Goal: Task Accomplishment & Management: Manage account settings

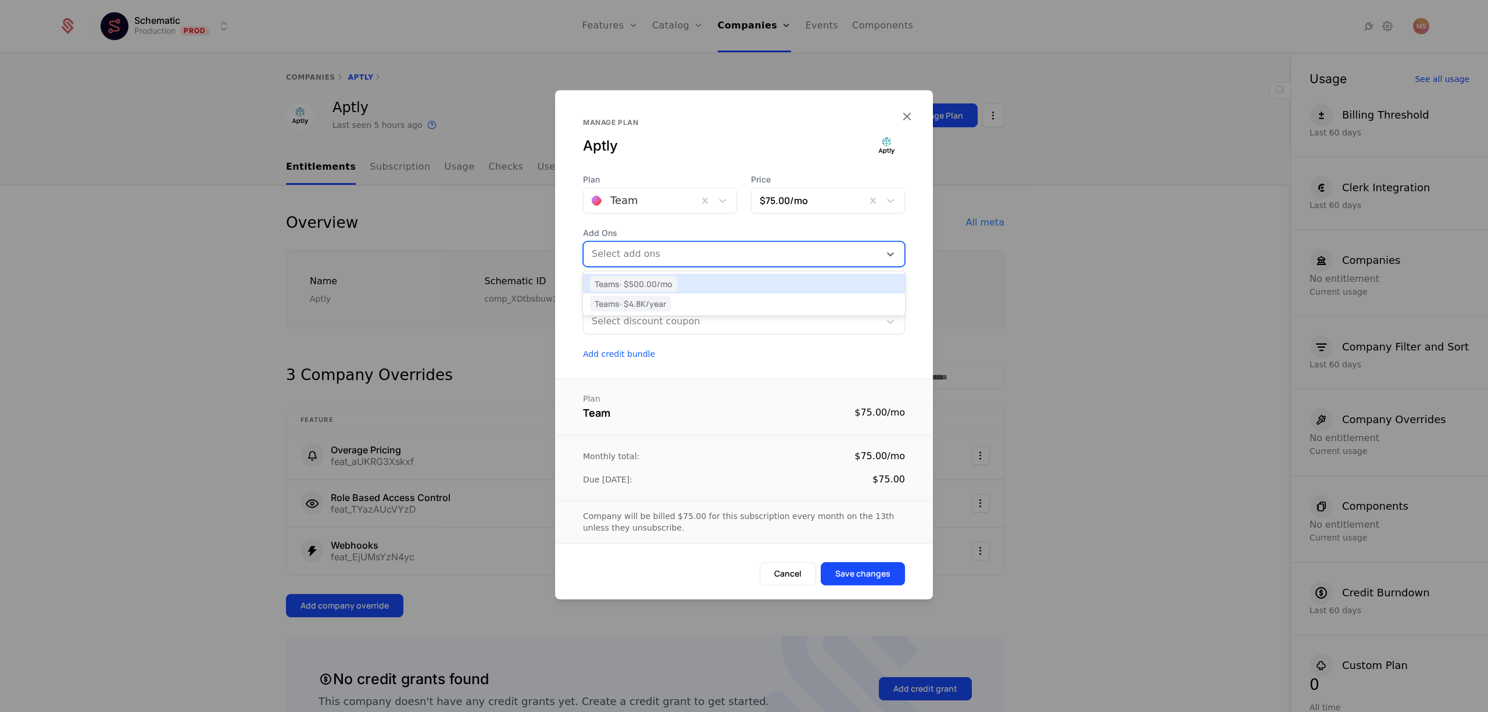
click at [832, 262] on div "Select add ons" at bounding box center [732, 254] width 296 height 19
click at [821, 283] on div "Teams · $500.00 /mo" at bounding box center [744, 283] width 308 height 10
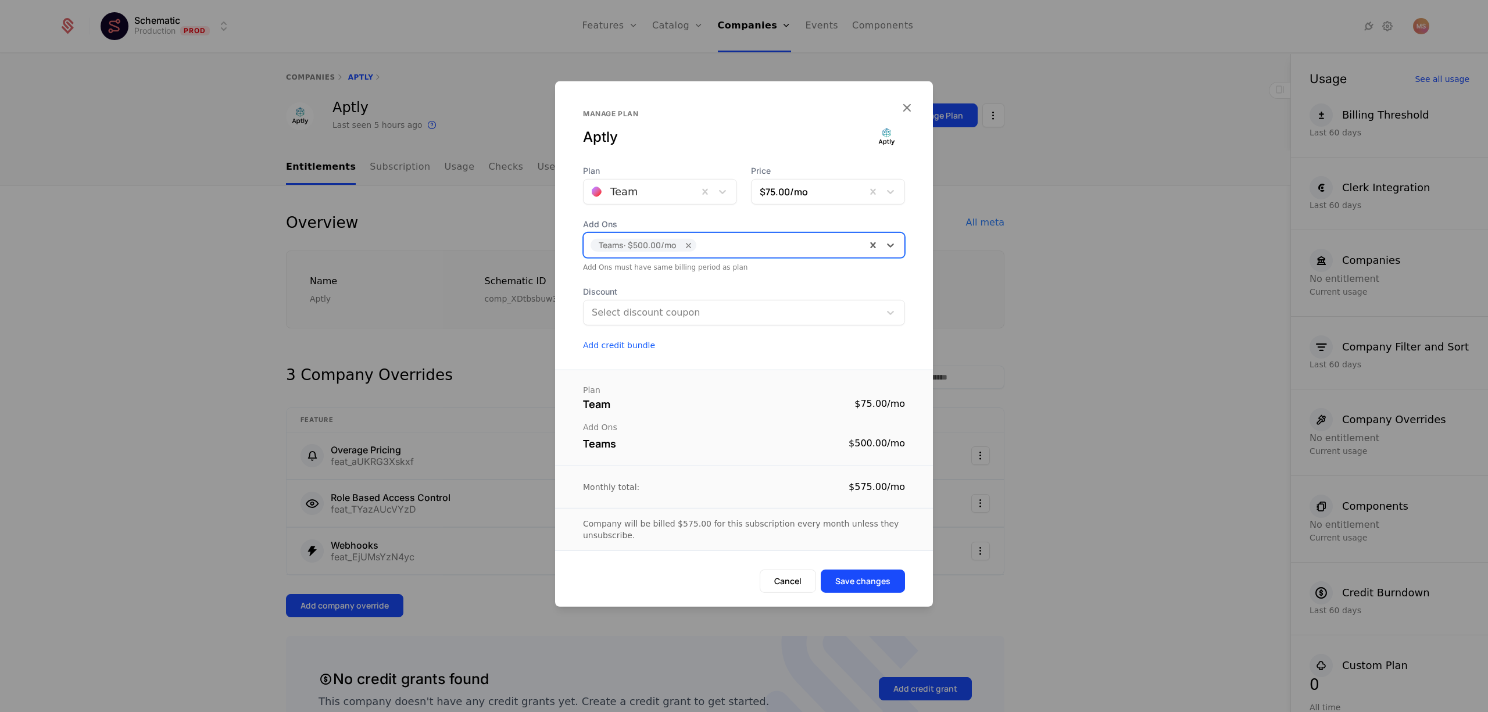
click at [789, 246] on div at bounding box center [779, 245] width 159 height 16
click at [773, 225] on span "Add Ons" at bounding box center [744, 224] width 322 height 12
click at [689, 244] on icon "Remove [object Object]" at bounding box center [689, 244] width 10 height 10
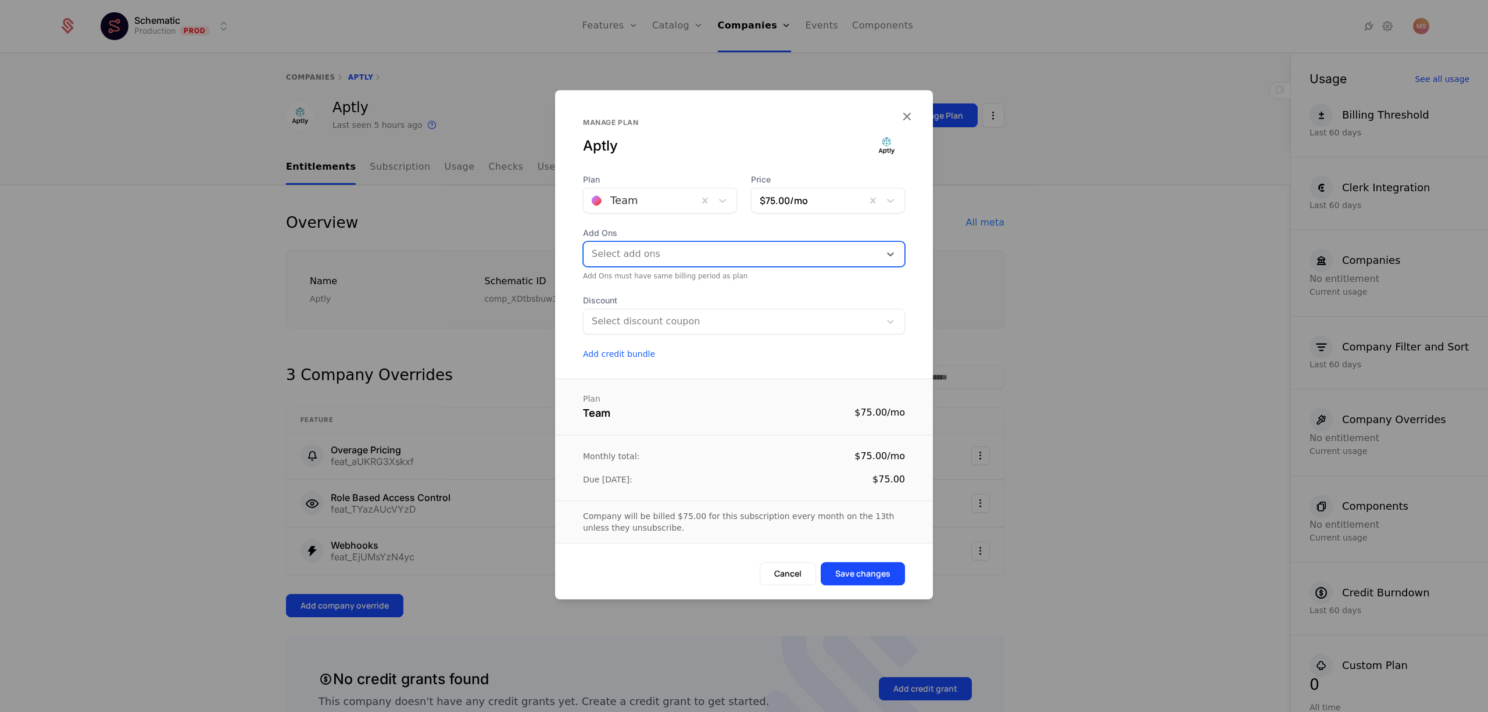
click at [708, 256] on div at bounding box center [732, 254] width 282 height 16
click at [713, 299] on div "Teams · $4.8K /year" at bounding box center [744, 303] width 308 height 10
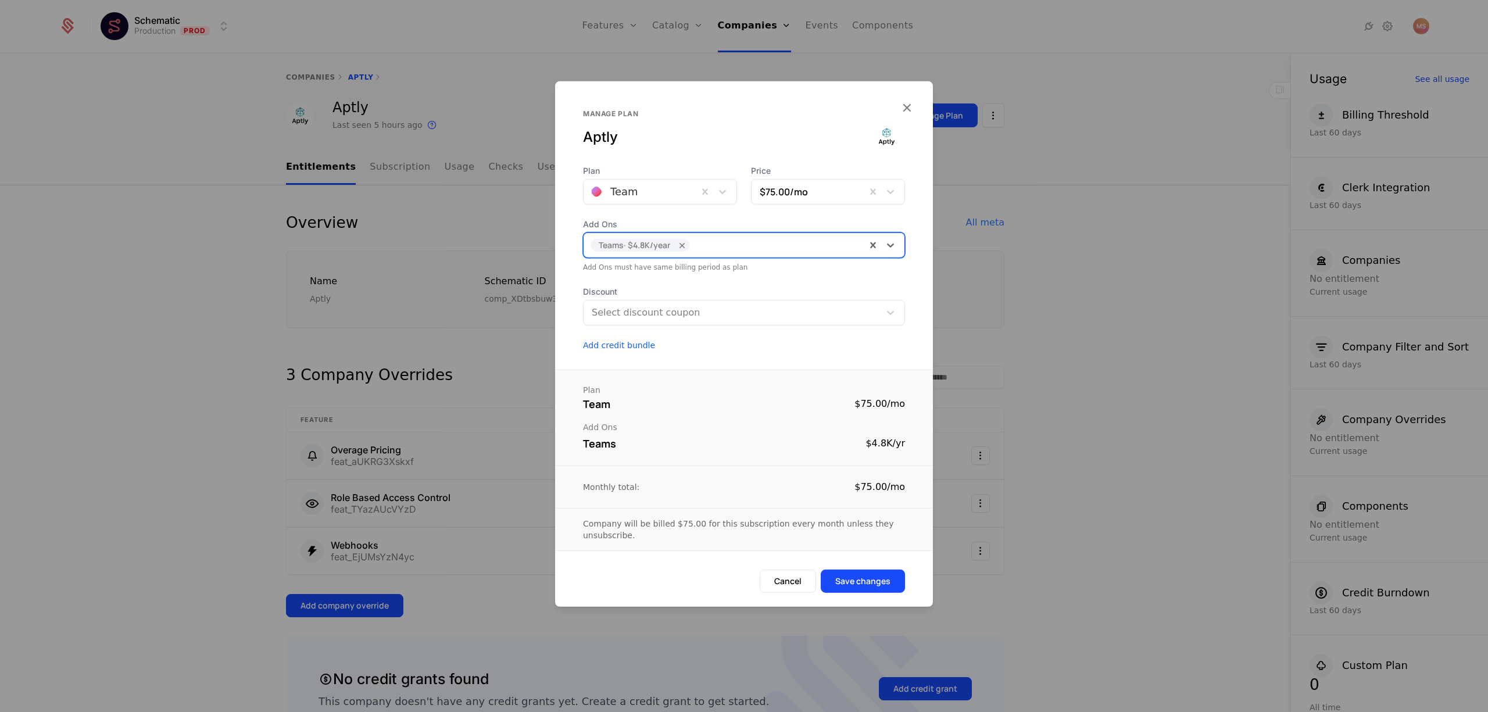
click at [784, 353] on form "Plan Team Price $75.00 /mo Add Ons option [object Object], selected. Teams · $4…" at bounding box center [744, 385] width 378 height 442
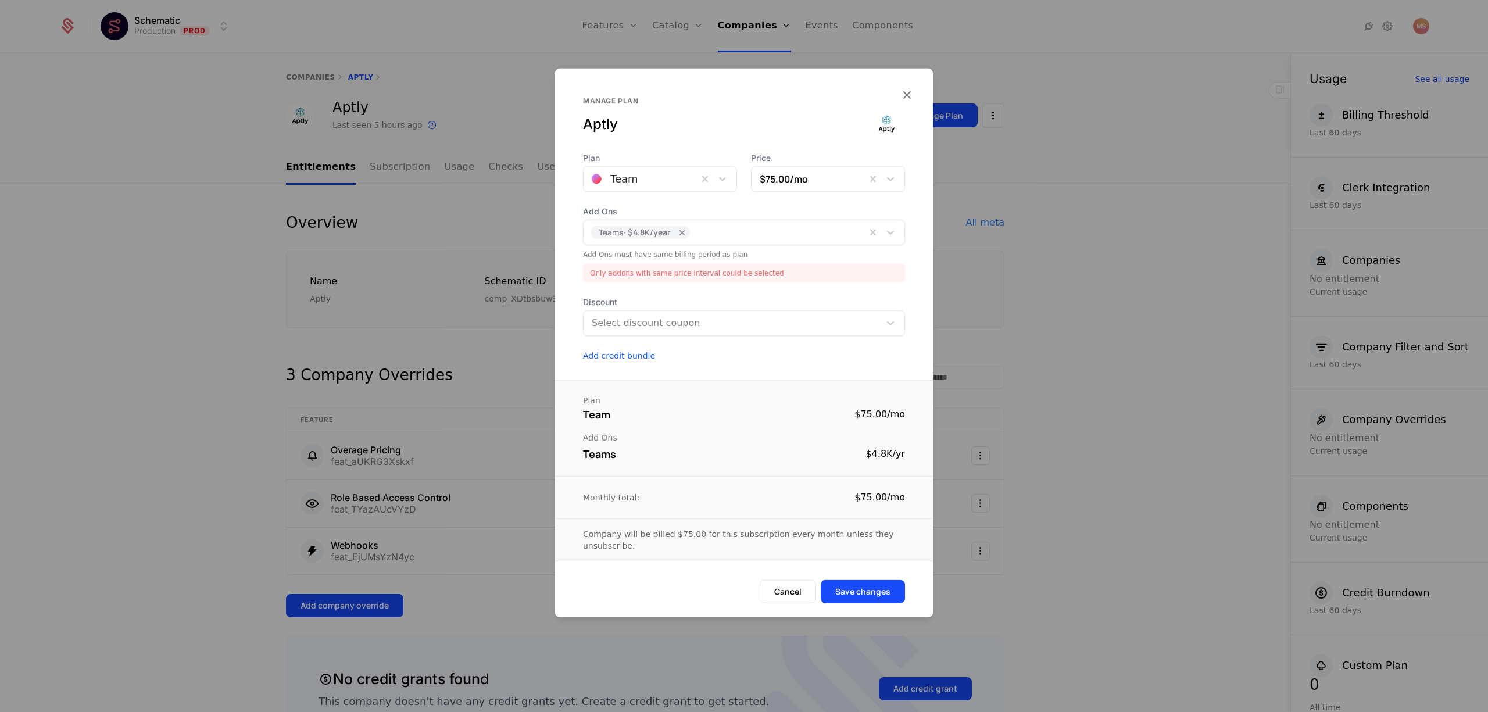
click at [806, 274] on div "Only addons with same price interval could be selected" at bounding box center [744, 272] width 322 height 19
click at [753, 221] on div "Teams · $4.8K /year" at bounding box center [744, 232] width 322 height 26
click at [688, 232] on icon "Remove [object Object]" at bounding box center [682, 232] width 10 height 10
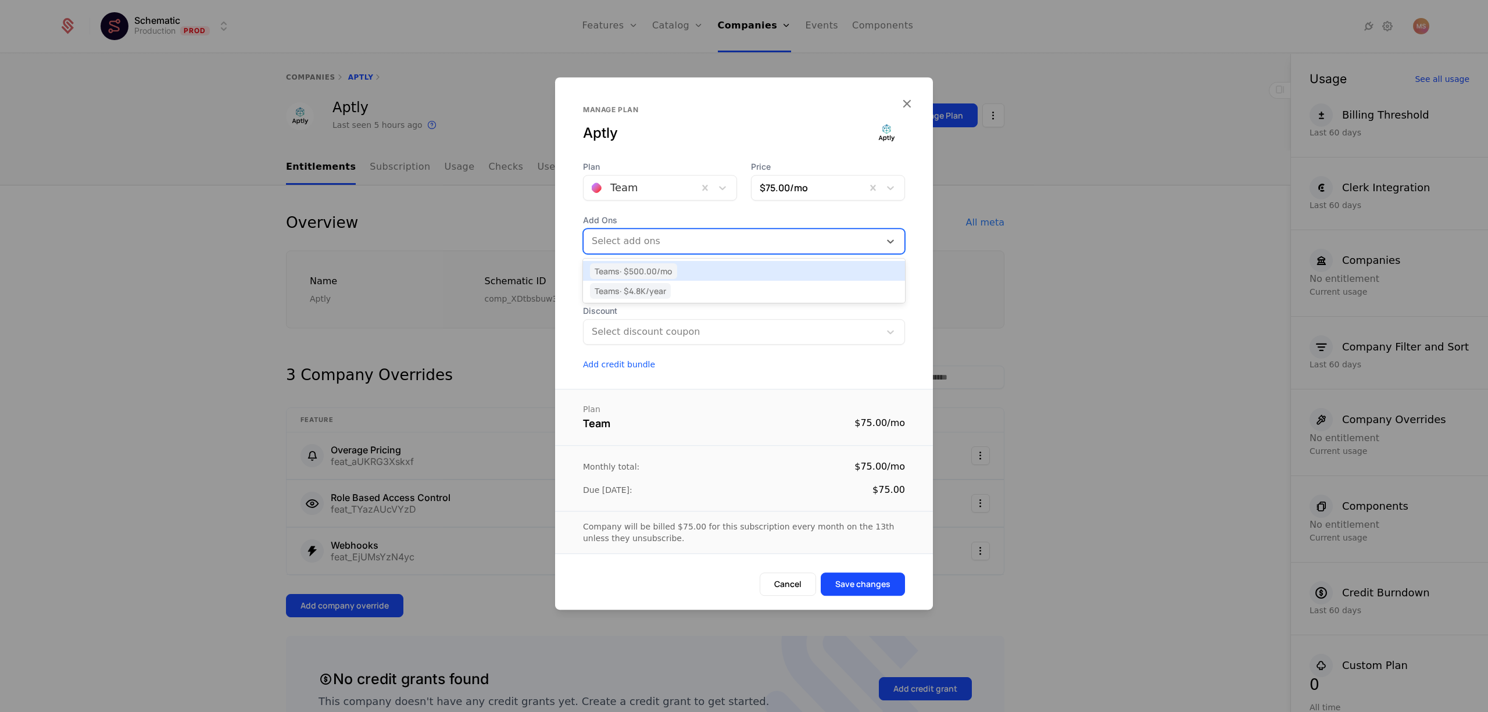
click at [728, 270] on div "Teams · $500.00 /mo" at bounding box center [744, 271] width 308 height 10
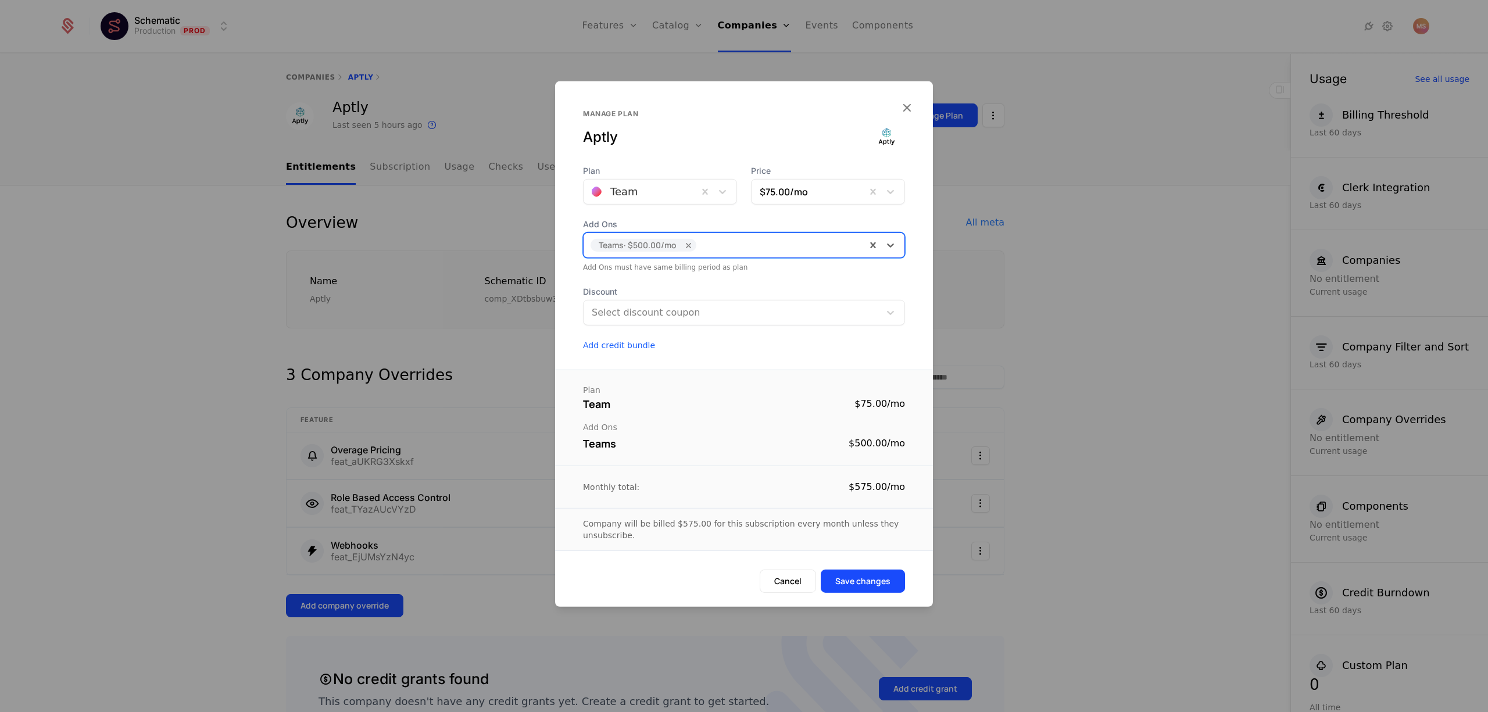
click at [741, 355] on form "Plan Team Price $75.00 /mo Add Ons option [object Object], selected. Teams · $5…" at bounding box center [744, 385] width 378 height 442
click at [736, 319] on div at bounding box center [732, 312] width 280 height 16
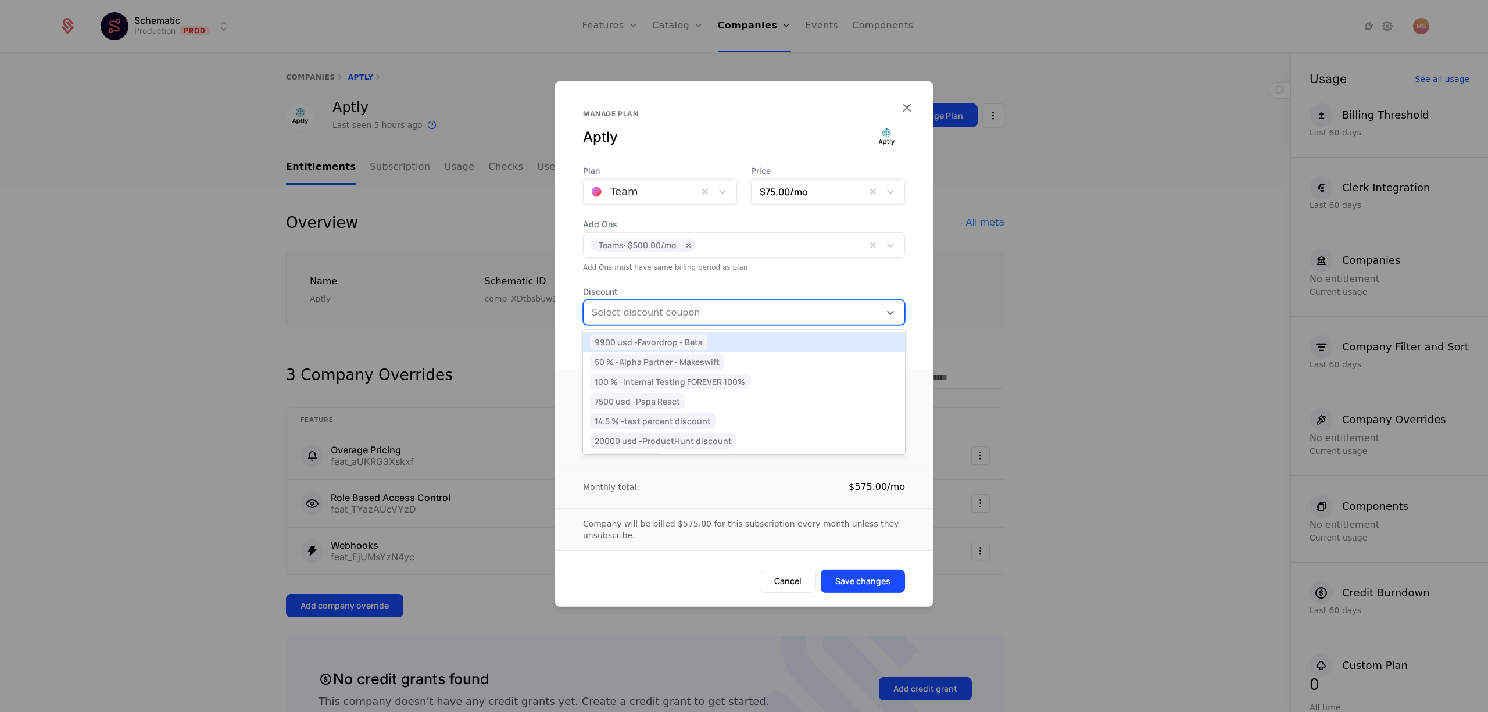
click at [741, 344] on div "9900 usd - Favordrop - Beta" at bounding box center [744, 342] width 308 height 10
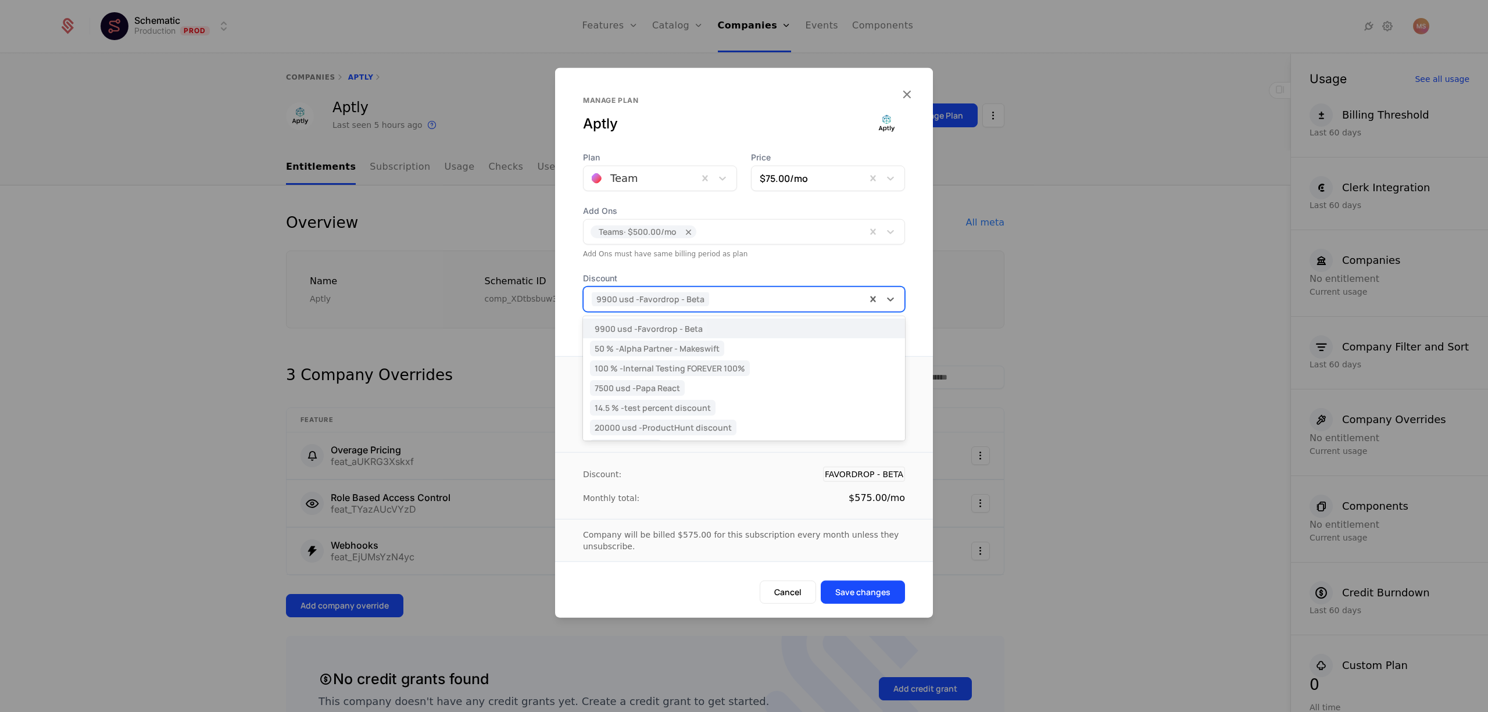
click at [757, 303] on div at bounding box center [725, 299] width 266 height 16
click at [759, 329] on div "9900 usd - Favordrop - Beta" at bounding box center [744, 328] width 308 height 10
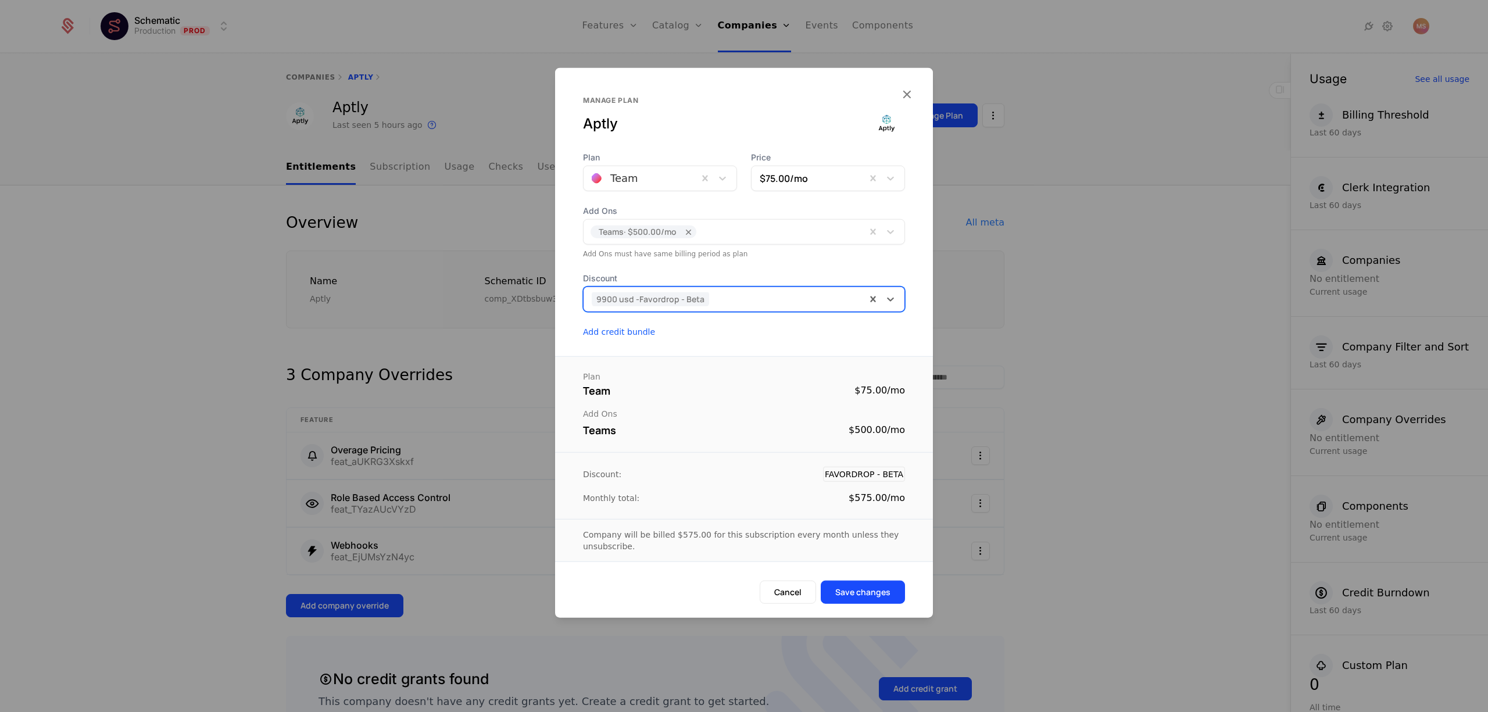
click at [753, 303] on div at bounding box center [725, 299] width 266 height 16
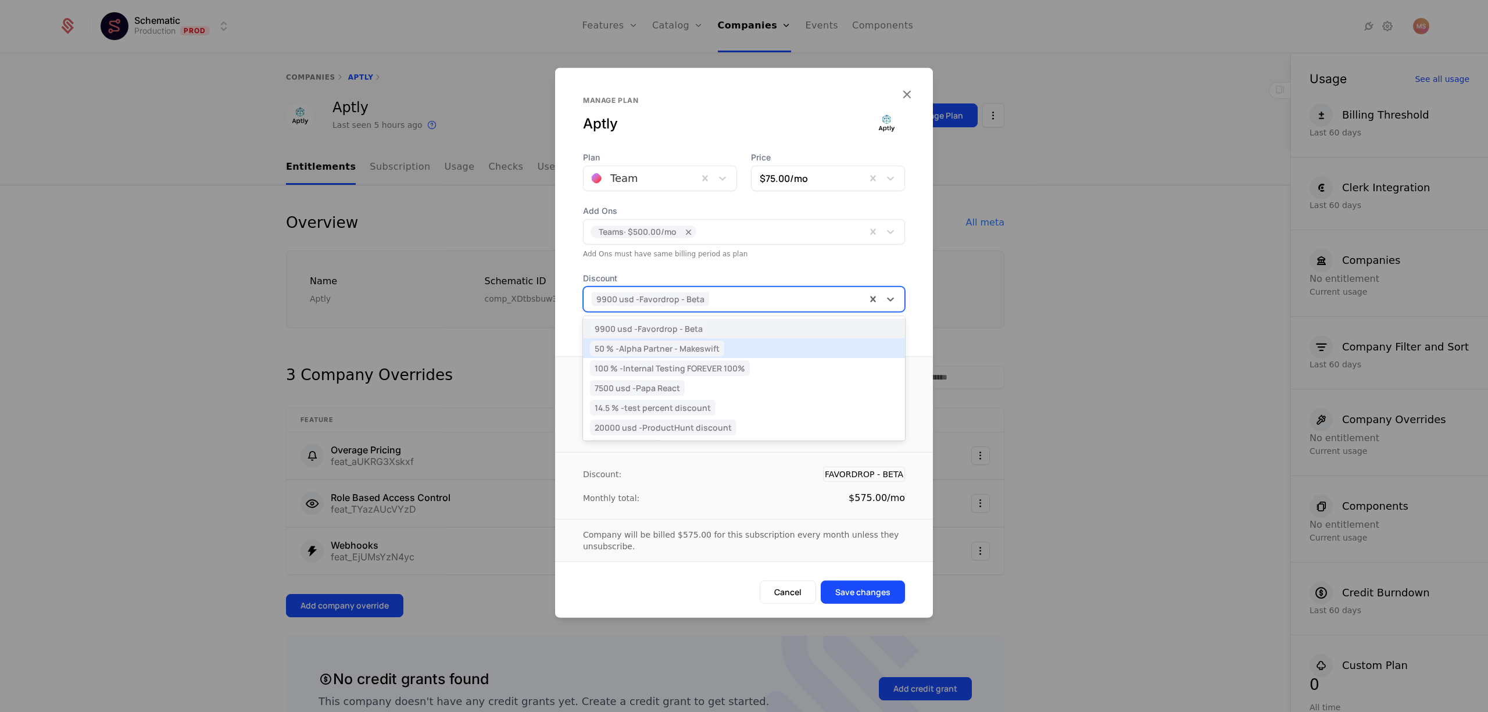
click at [753, 347] on div "50 % - Alpha Partner - Makeswift" at bounding box center [744, 348] width 308 height 10
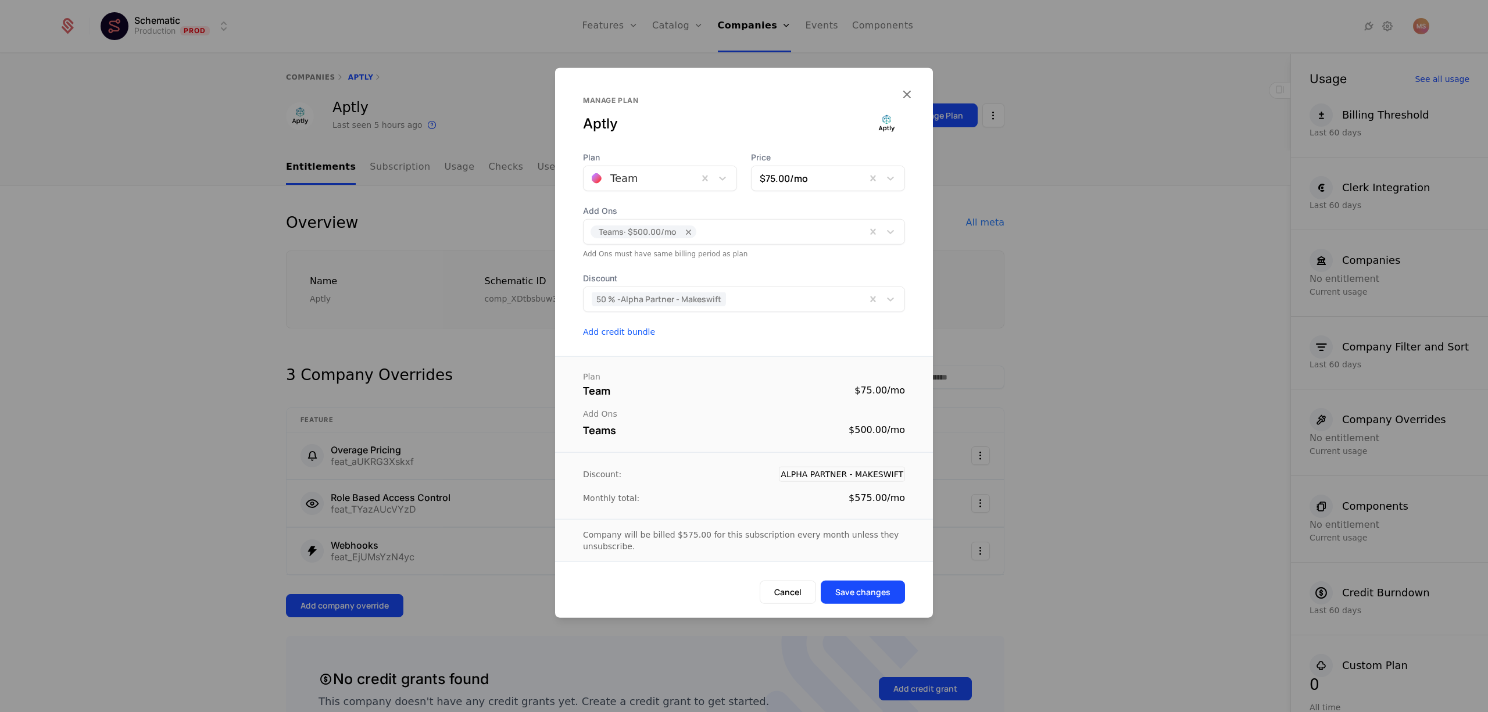
click at [735, 367] on div "Plan Team $75.00 / mo Add Ons Teams $500.00 /mo" at bounding box center [744, 404] width 378 height 96
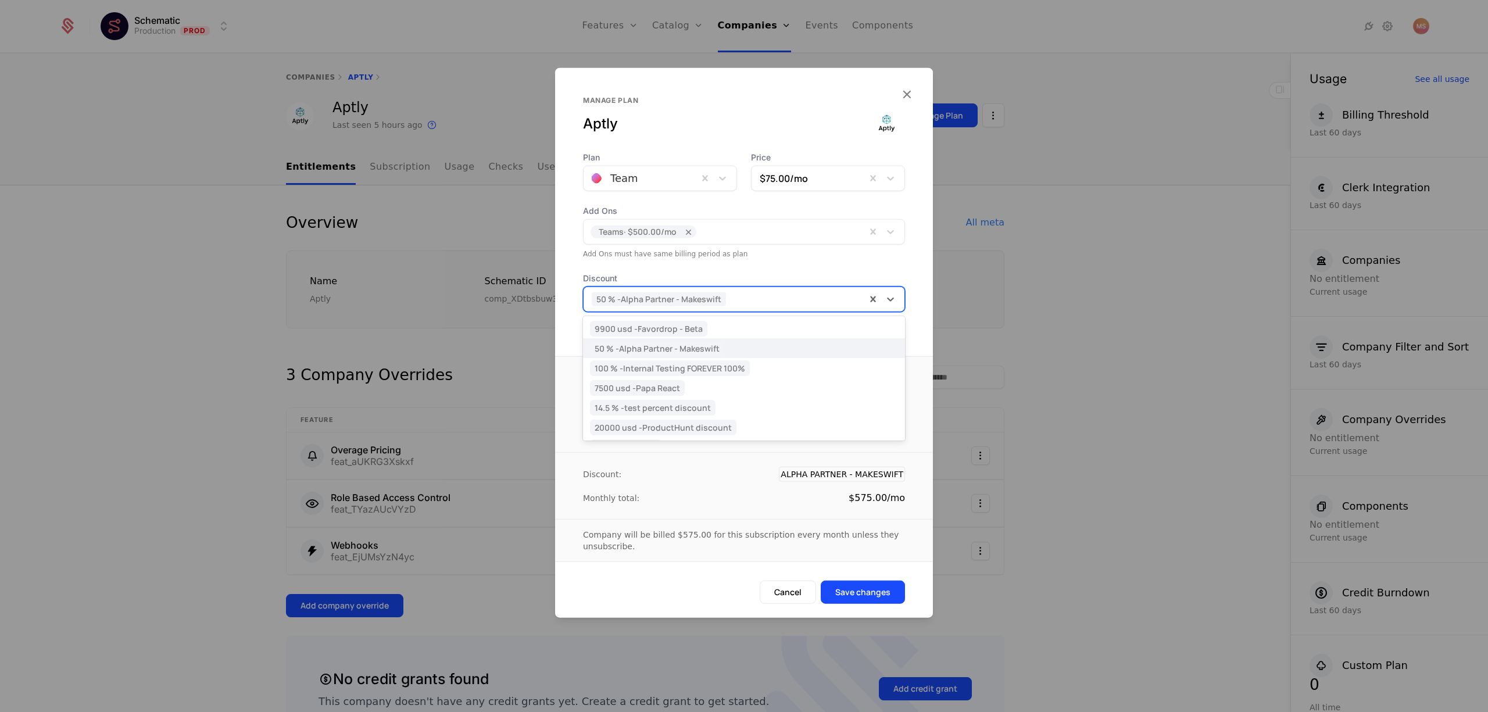
click at [751, 302] on div at bounding box center [725, 299] width 266 height 16
click at [752, 302] on div at bounding box center [725, 299] width 266 height 16
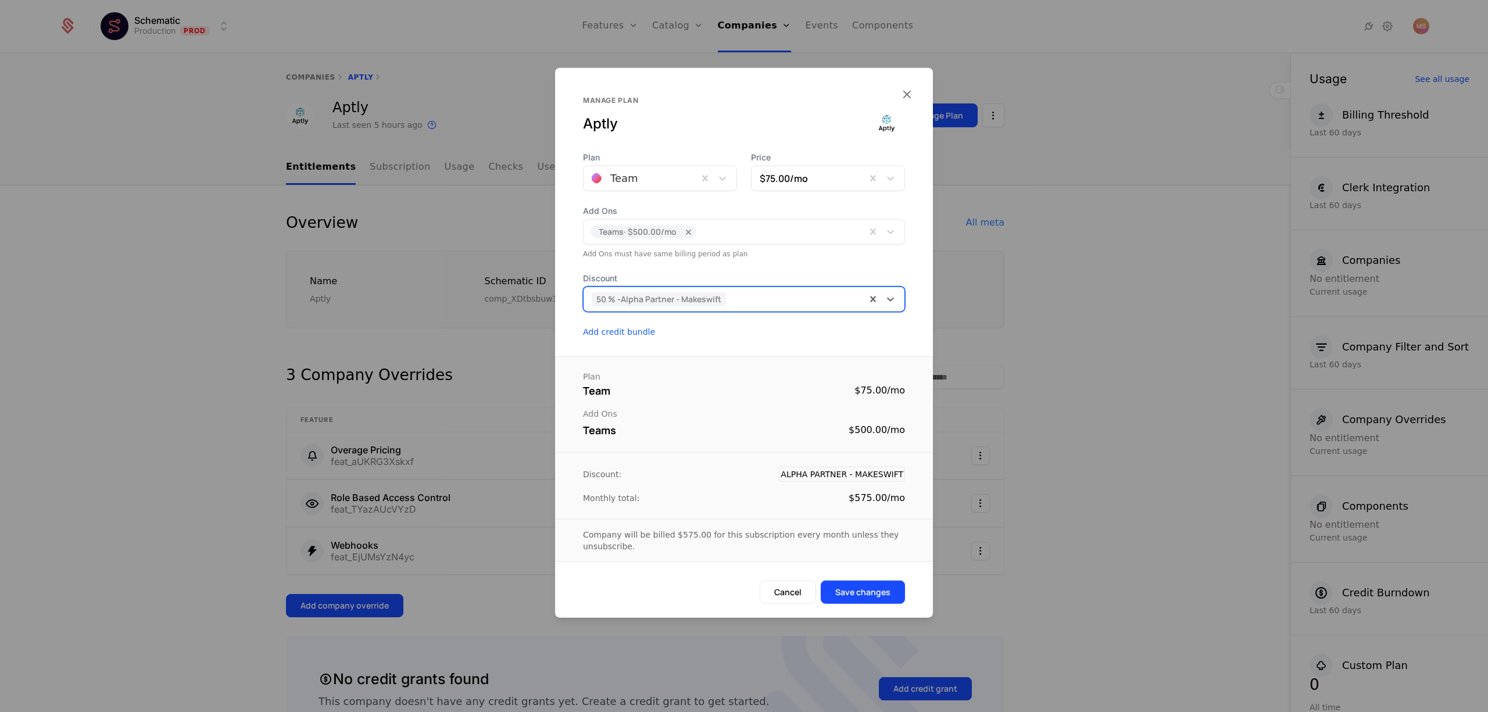
click at [703, 384] on div "Team $75.00 / mo" at bounding box center [744, 390] width 322 height 16
click at [178, 294] on div at bounding box center [744, 356] width 1488 height 712
